Goal: Check status

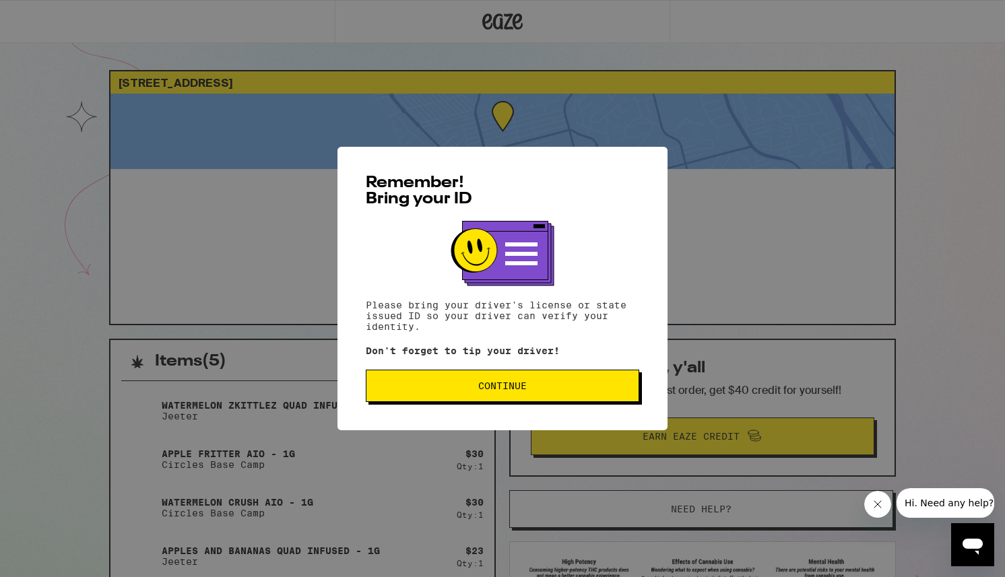
click at [401, 391] on span "Continue" at bounding box center [502, 385] width 251 height 9
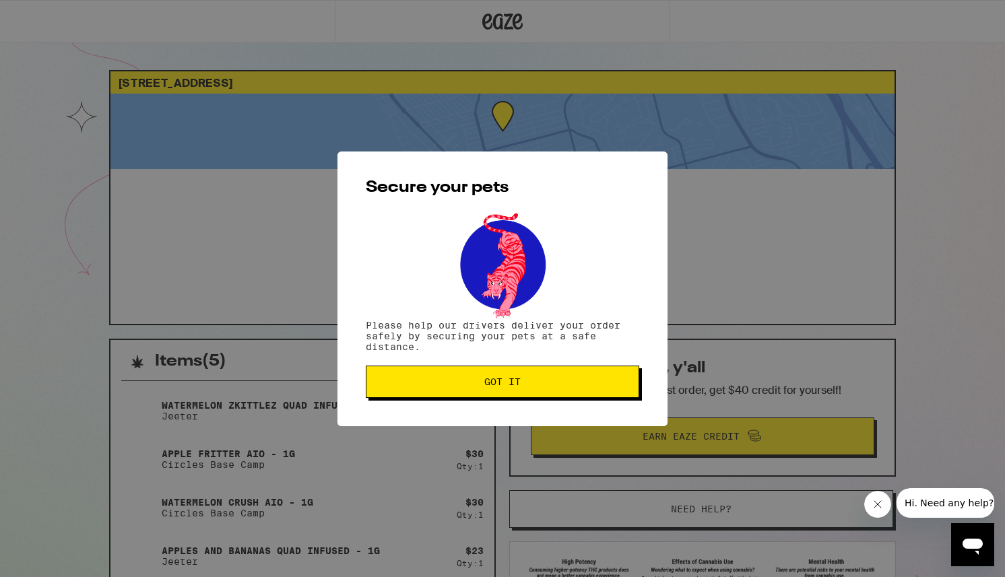
click at [415, 387] on span "Got it" at bounding box center [502, 381] width 251 height 9
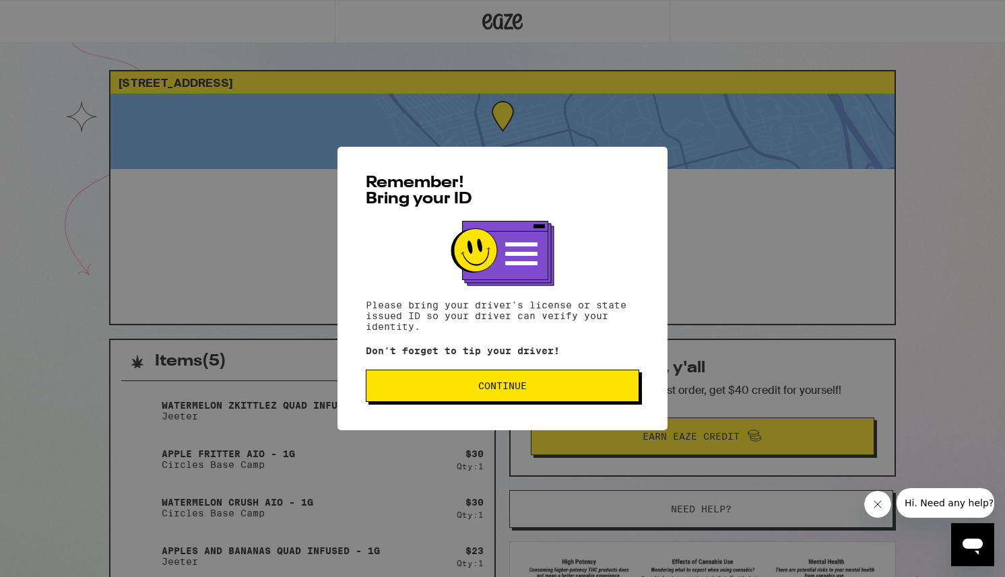
click at [396, 402] on button "Continue" at bounding box center [502, 386] width 273 height 32
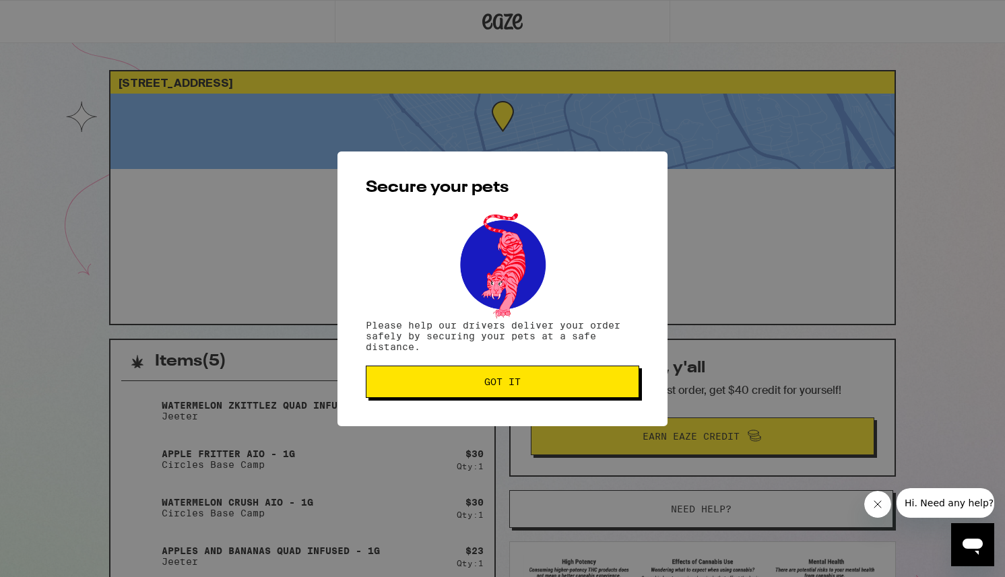
click at [396, 397] on button "Got it" at bounding box center [502, 382] width 273 height 32
